Goal: Task Accomplishment & Management: Complete application form

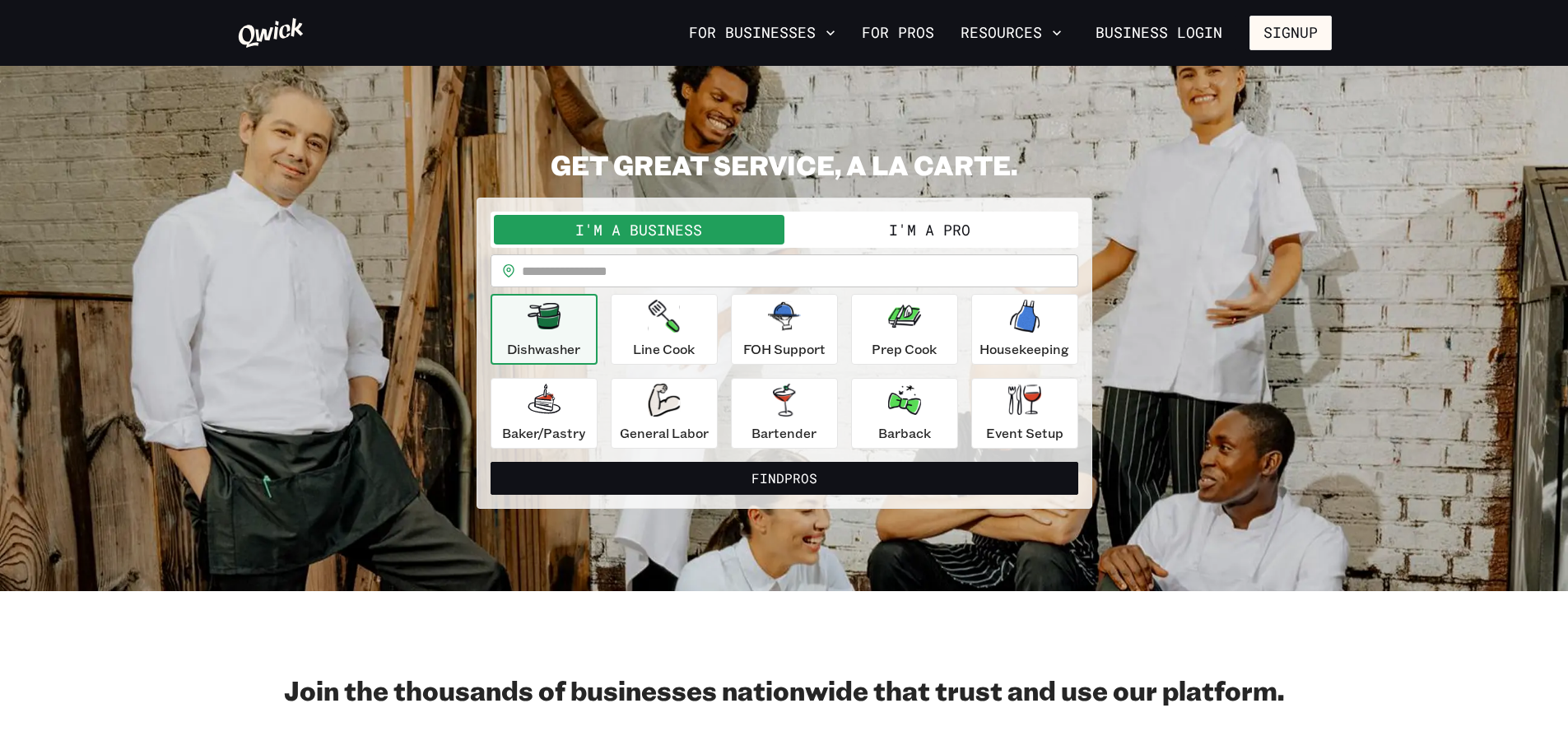
click at [939, 236] on button "I'm a Pro" at bounding box center [929, 230] width 291 height 30
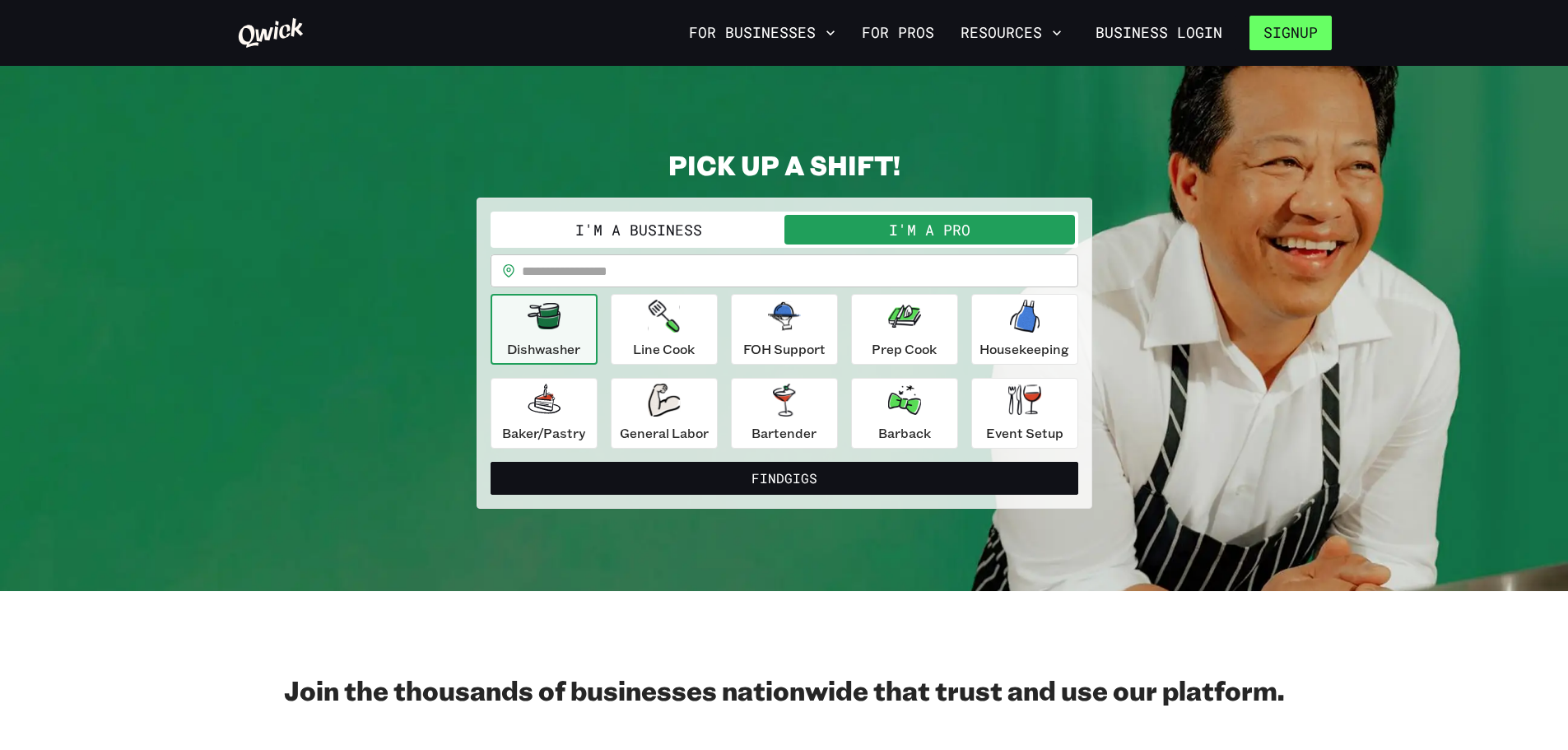
click at [1278, 33] on button "Signup" at bounding box center [1290, 33] width 82 height 35
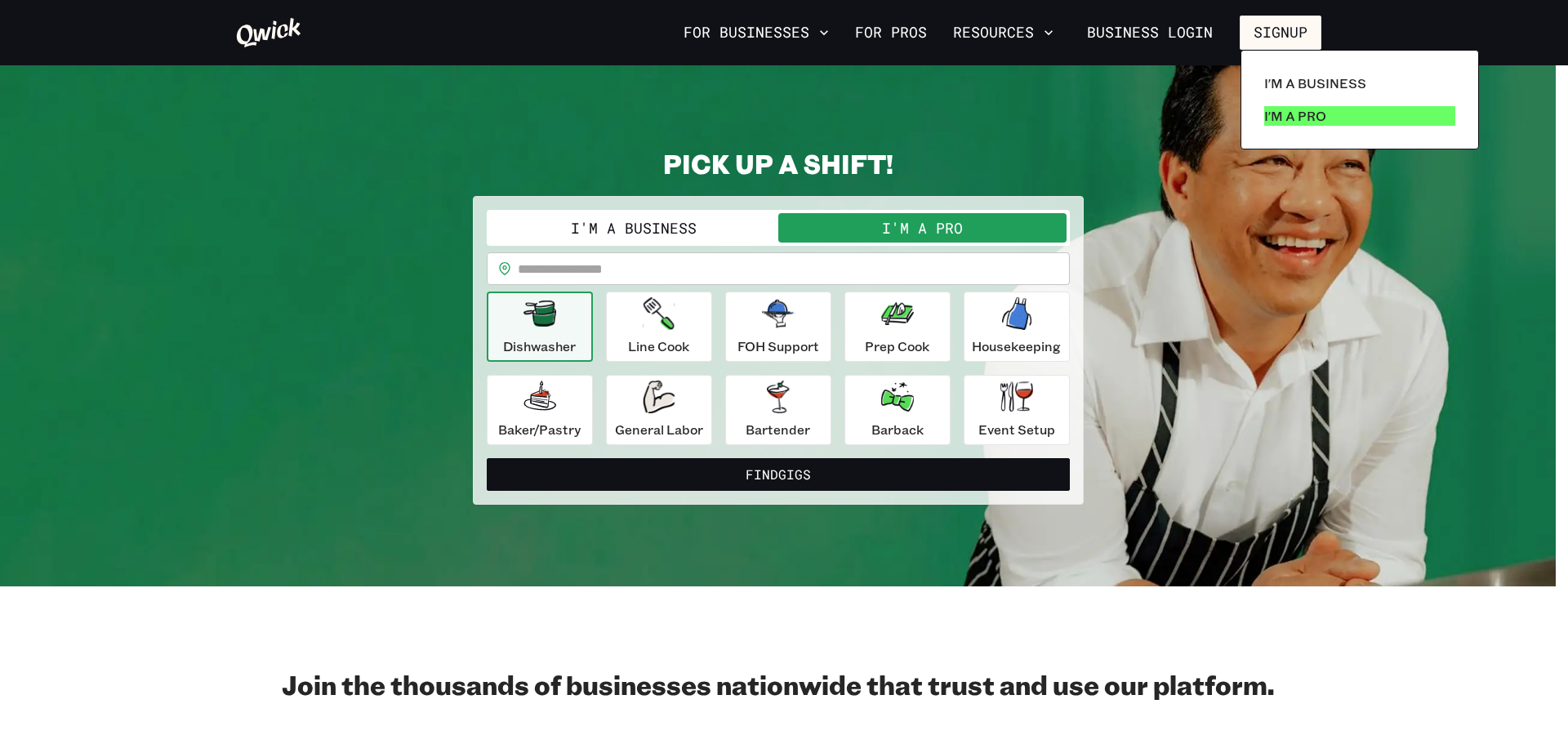
click at [1279, 109] on p "I'm a Pro" at bounding box center [1294, 115] width 62 height 19
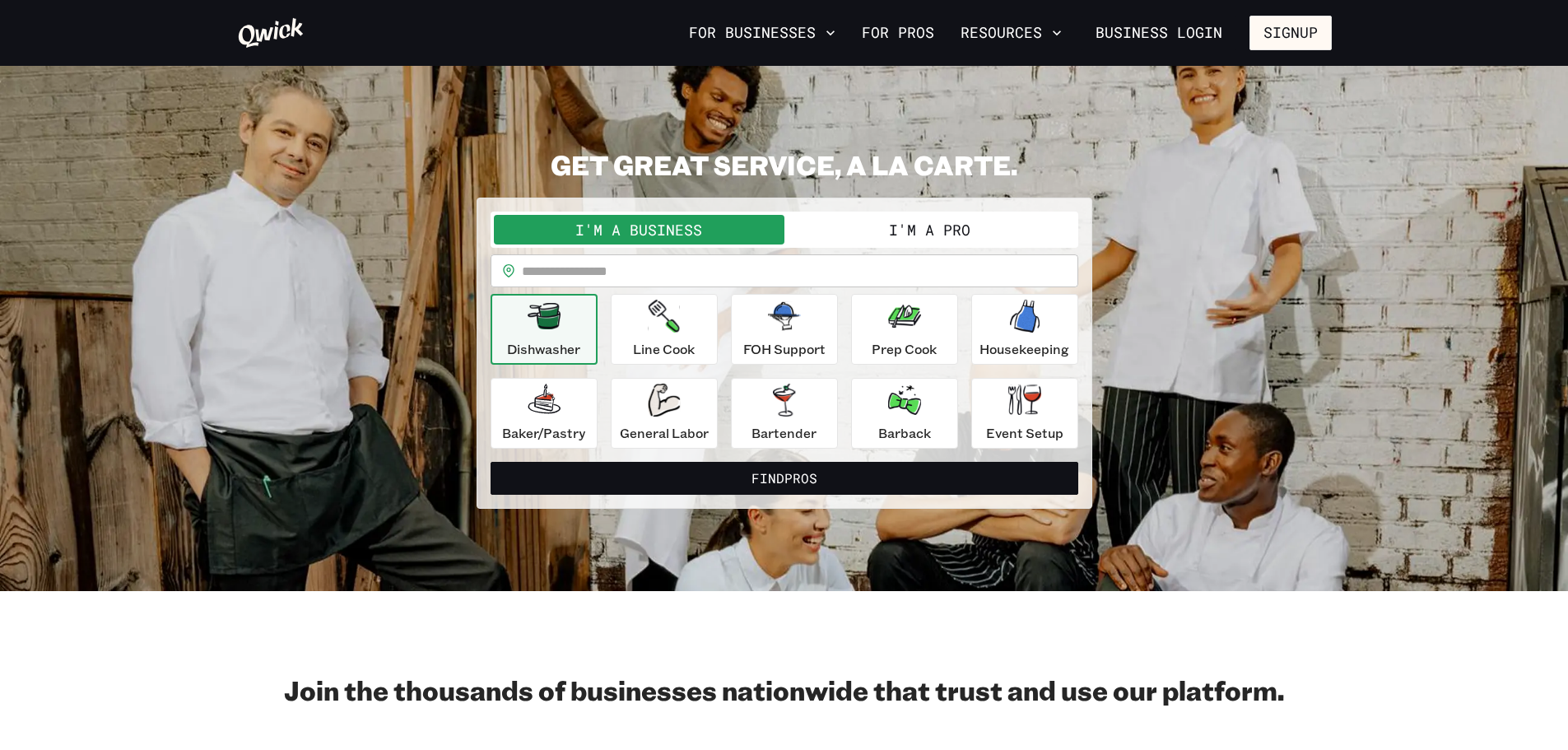
click at [909, 224] on button "I'm a Pro" at bounding box center [929, 230] width 291 height 30
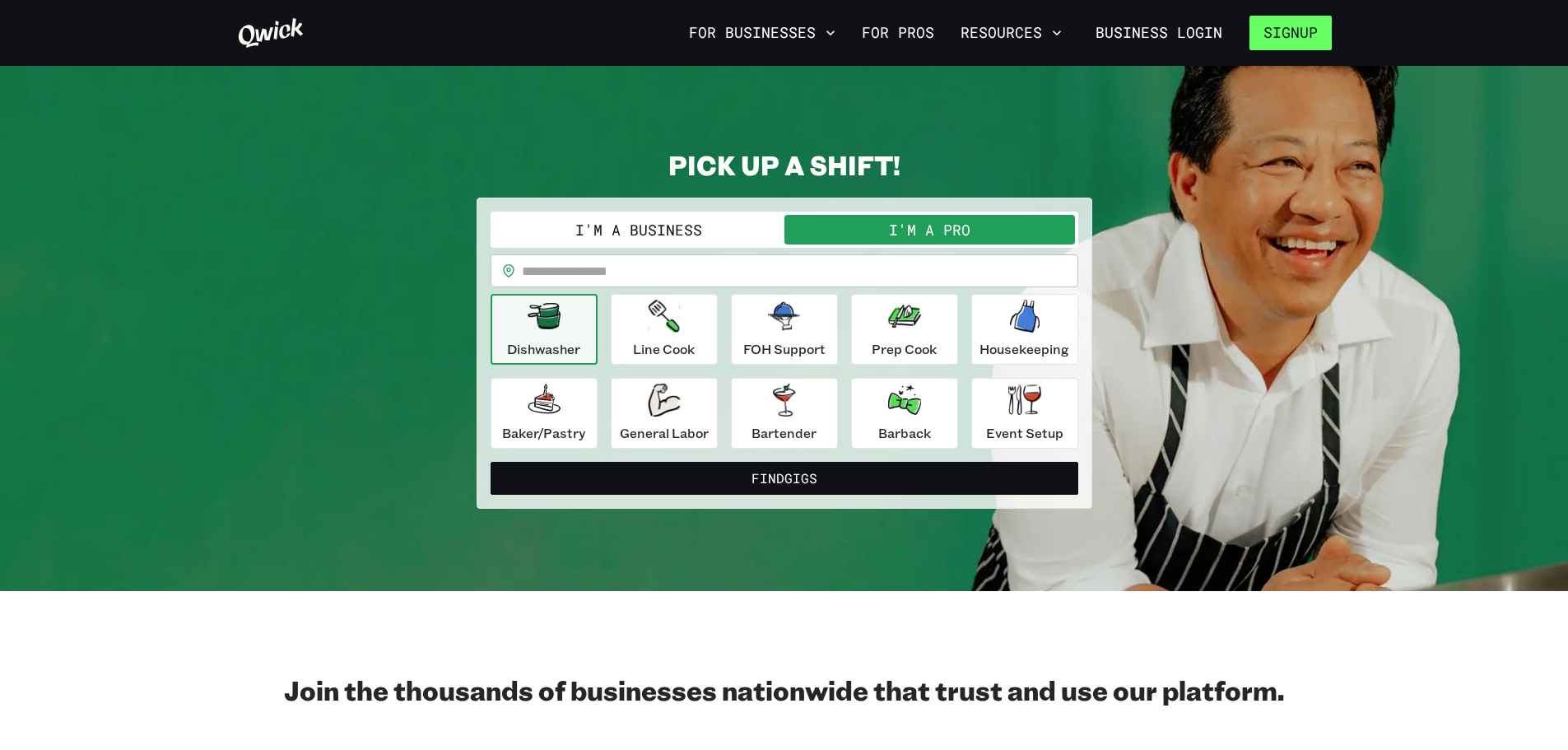
click at [1273, 36] on button "Signup" at bounding box center [1290, 33] width 82 height 35
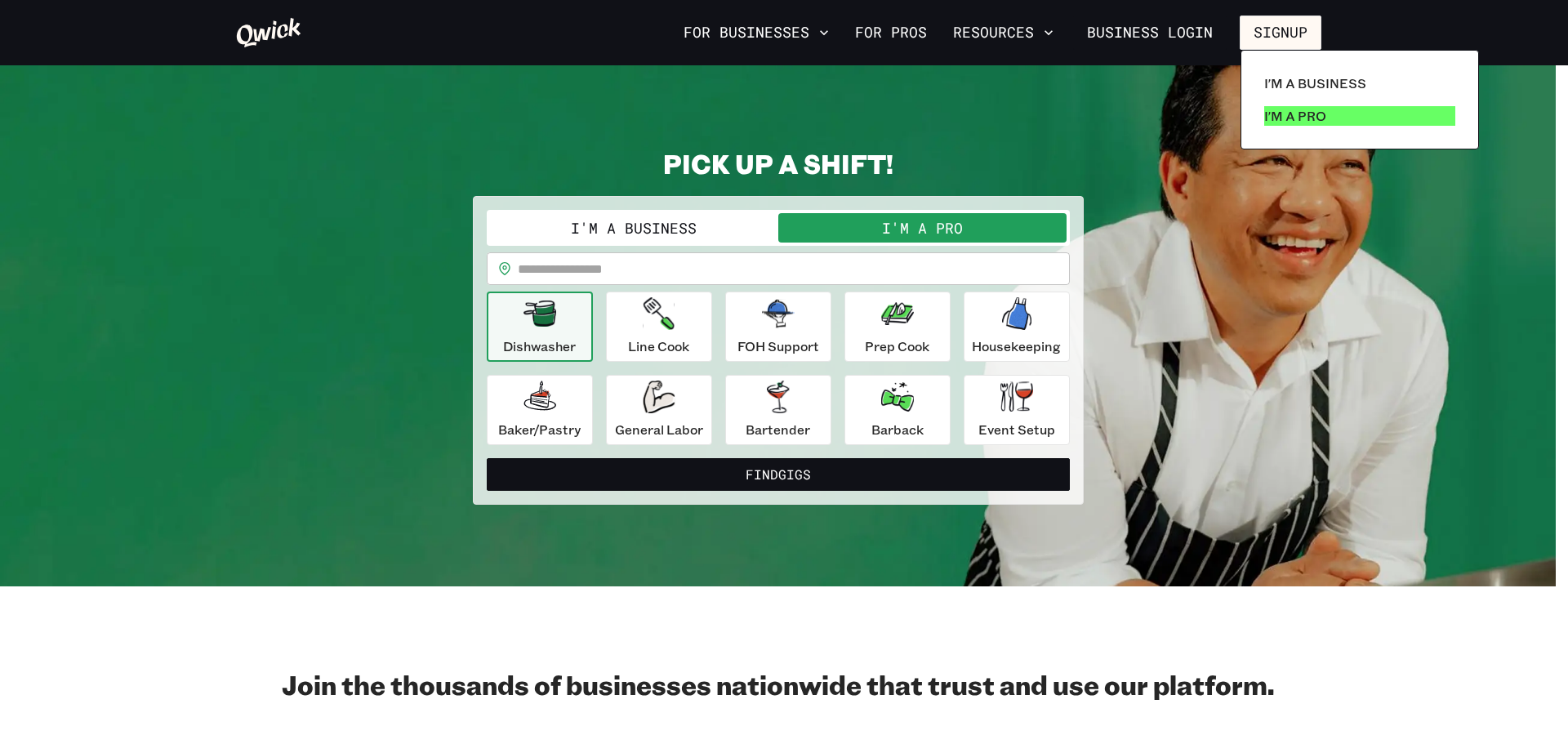
click at [1267, 116] on p "I'm a Pro" at bounding box center [1294, 115] width 62 height 19
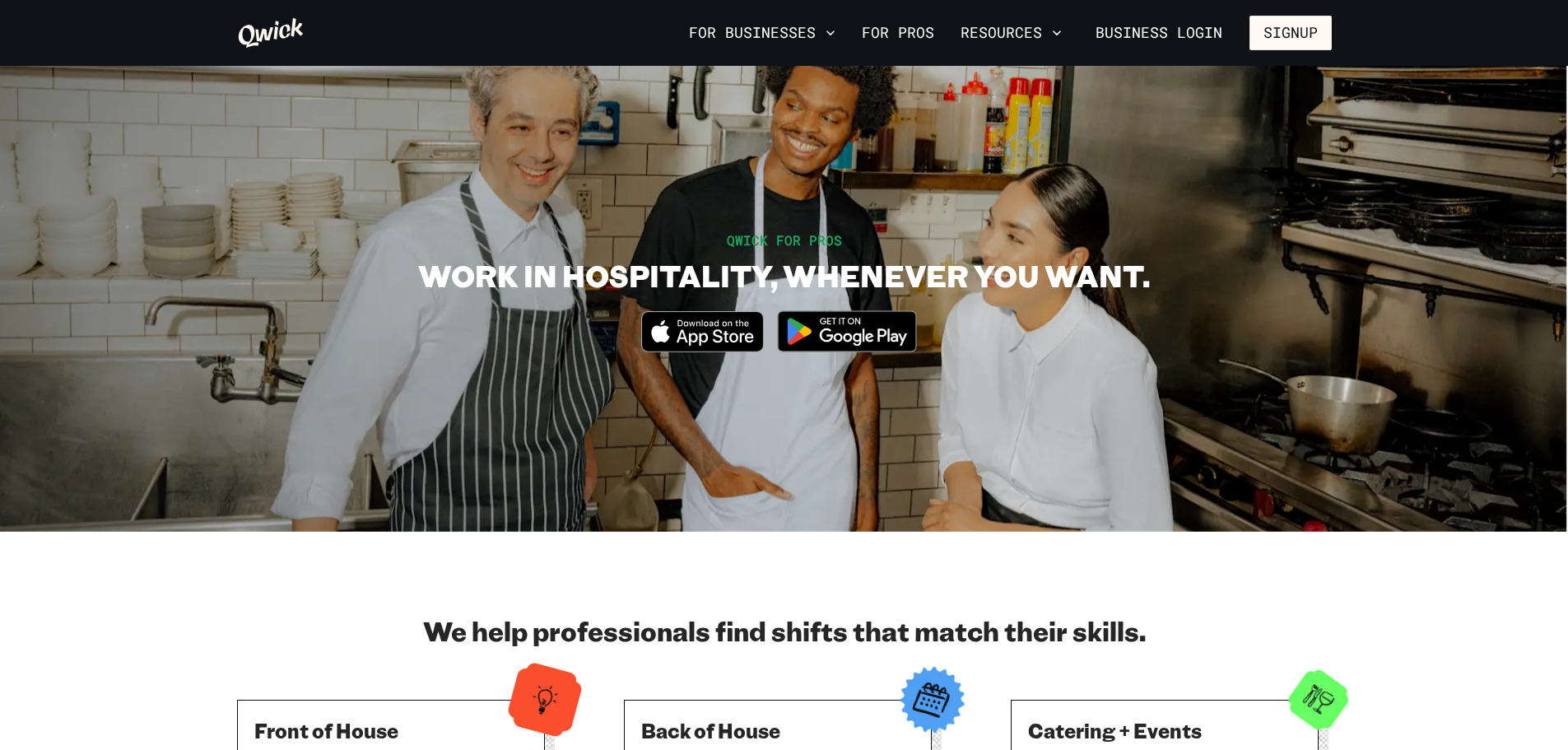
click at [255, 28] on icon at bounding box center [270, 33] width 67 height 33
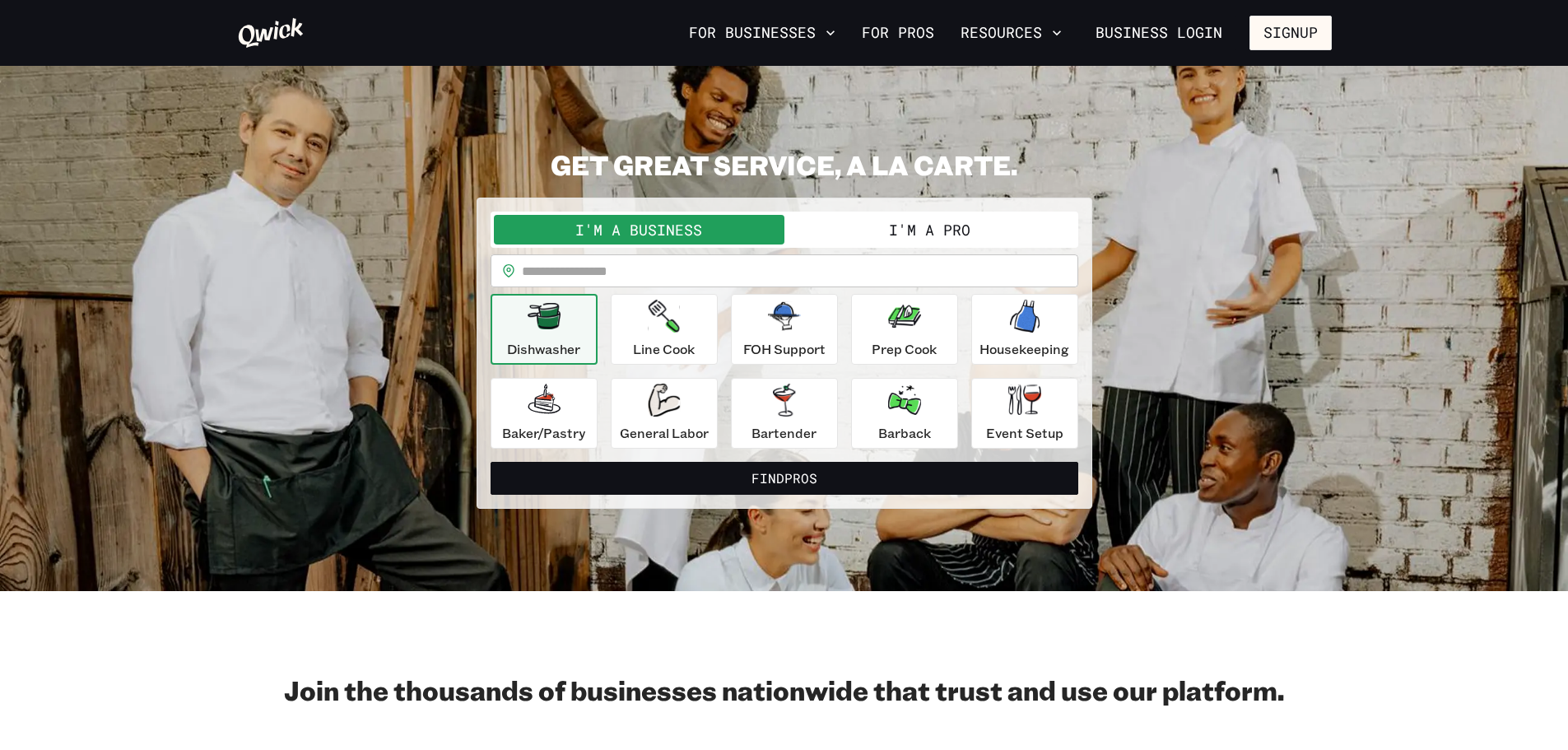
click at [971, 230] on button "I'm a Pro" at bounding box center [929, 230] width 291 height 30
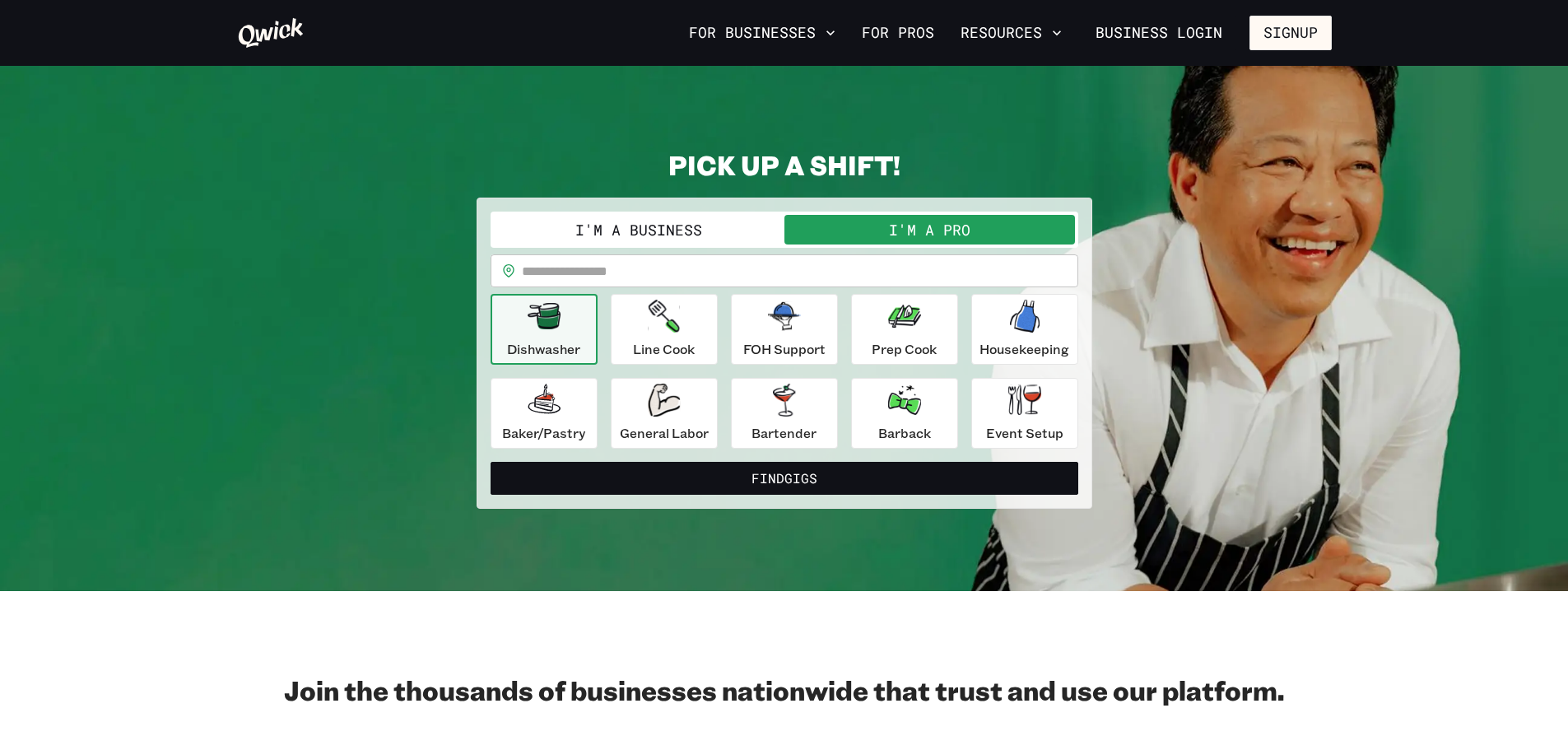
click at [631, 222] on button "I'm a Business" at bounding box center [639, 230] width 291 height 30
